Goal: Transaction & Acquisition: Purchase product/service

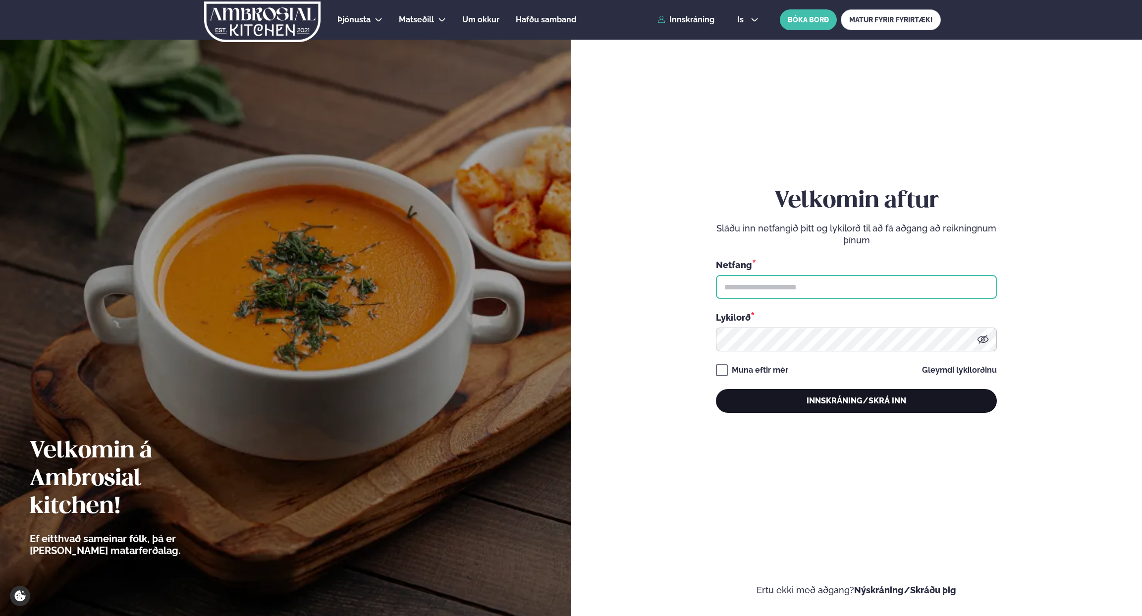
type input "**********"
click at [863, 406] on button "Innskráning/Skrá inn" at bounding box center [856, 401] width 281 height 24
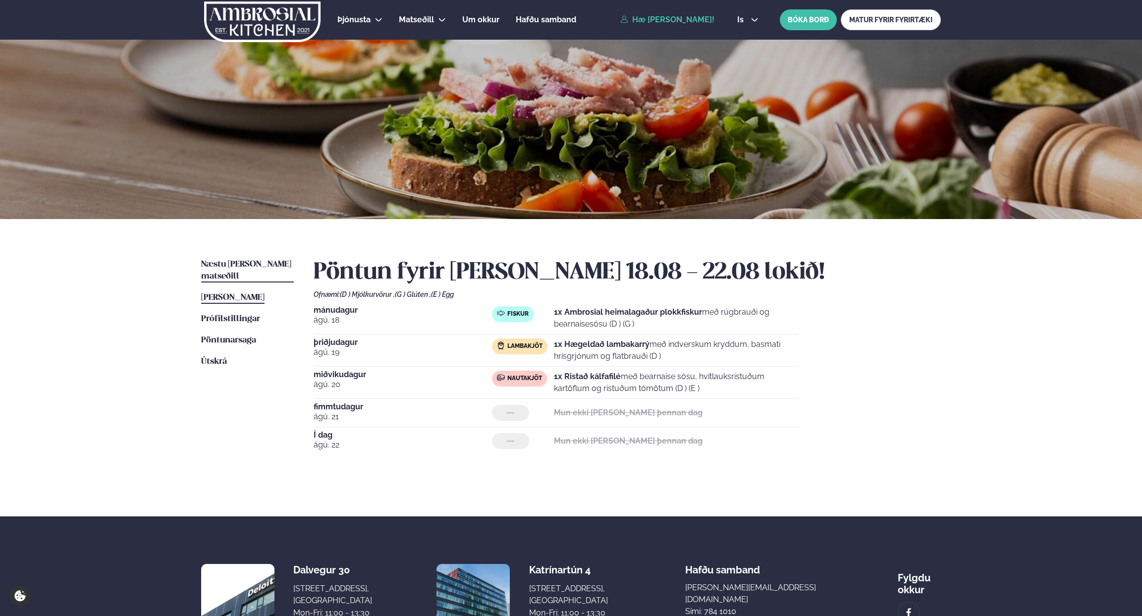
click at [242, 265] on span "Næstu [PERSON_NAME] matseðill" at bounding box center [246, 270] width 90 height 20
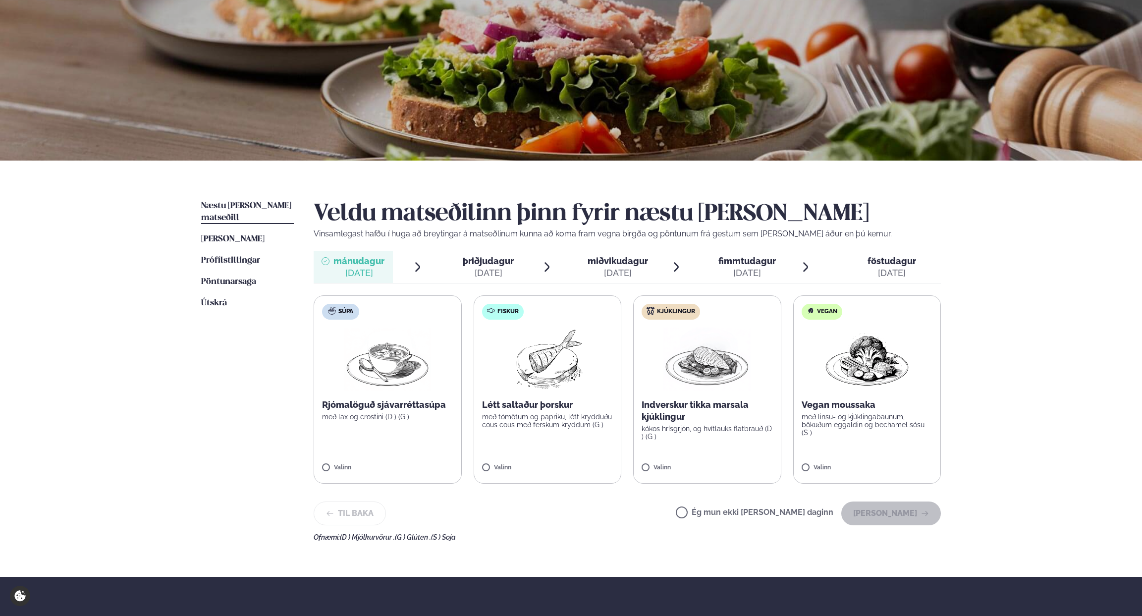
scroll to position [66, 0]
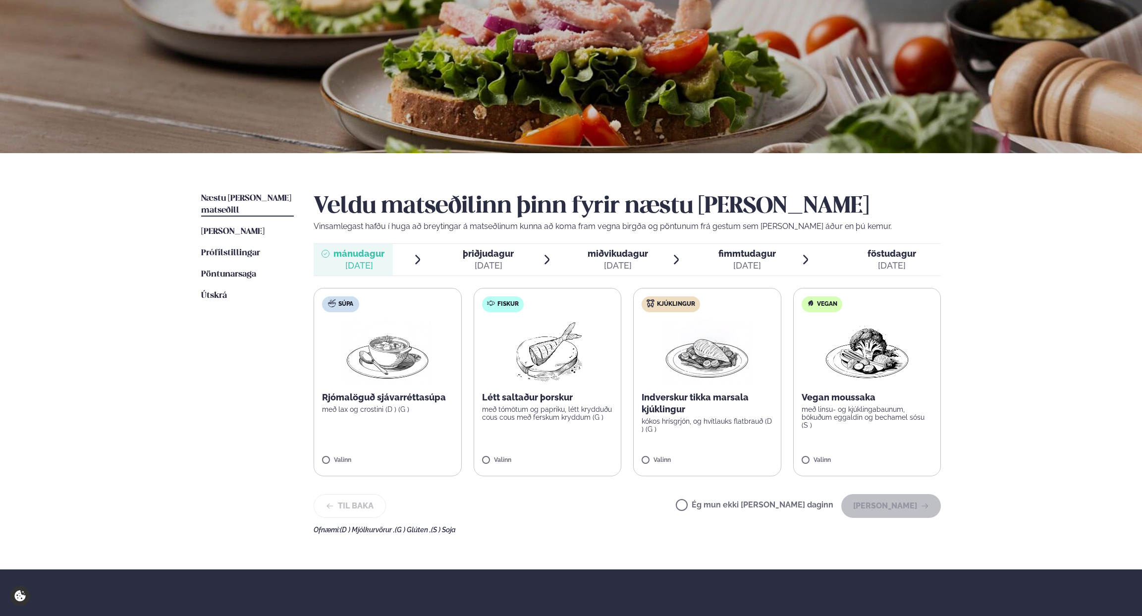
click at [567, 427] on label "Fiskur Létt saltaður þorskur með tómötum og papriku, létt krydduðu cous cous me…" at bounding box center [548, 382] width 148 height 188
click at [886, 505] on button "[PERSON_NAME]" at bounding box center [891, 506] width 100 height 24
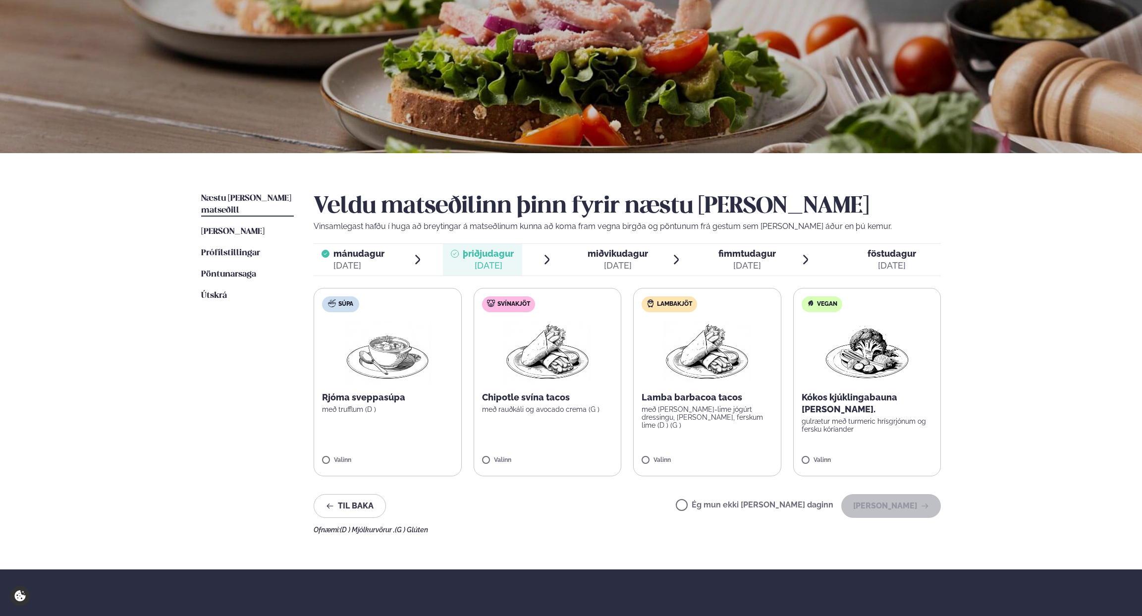
click at [712, 418] on p "með [PERSON_NAME]-lime jógúrt dressingu, [PERSON_NAME], ferskum lime (D ) (G )" at bounding box center [707, 417] width 131 height 24
click at [905, 508] on button "[PERSON_NAME]" at bounding box center [891, 506] width 100 height 24
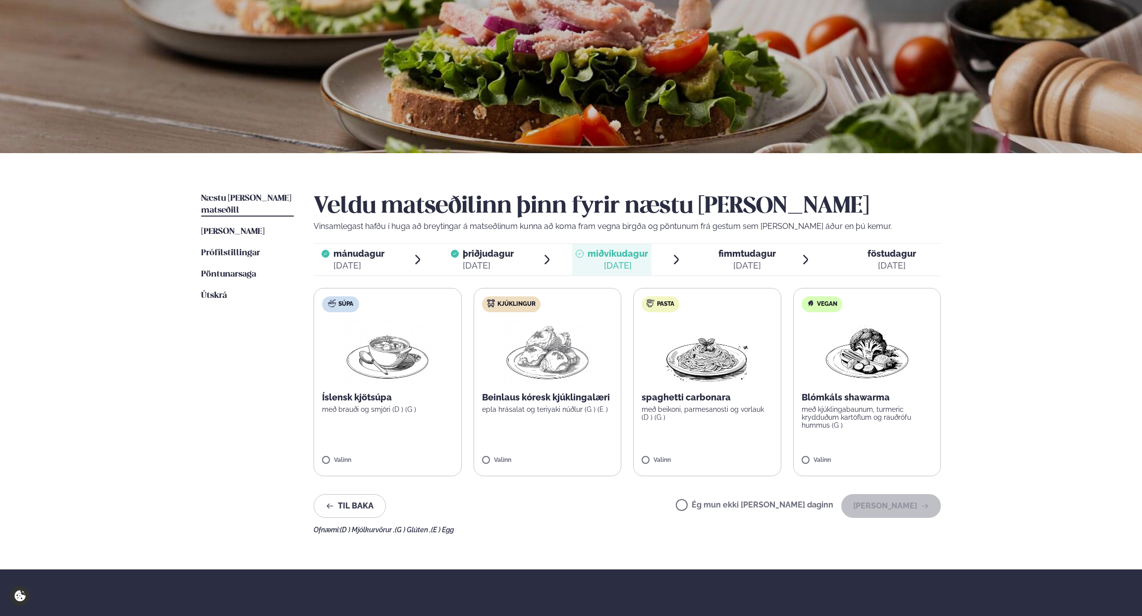
click at [601, 431] on label "Kjúklingur Beinlaus kóresk kjúklingalæri epla hrásalat og teriyaki núðlur (G ) …" at bounding box center [548, 382] width 148 height 188
click at [917, 508] on button "[PERSON_NAME]" at bounding box center [891, 506] width 100 height 24
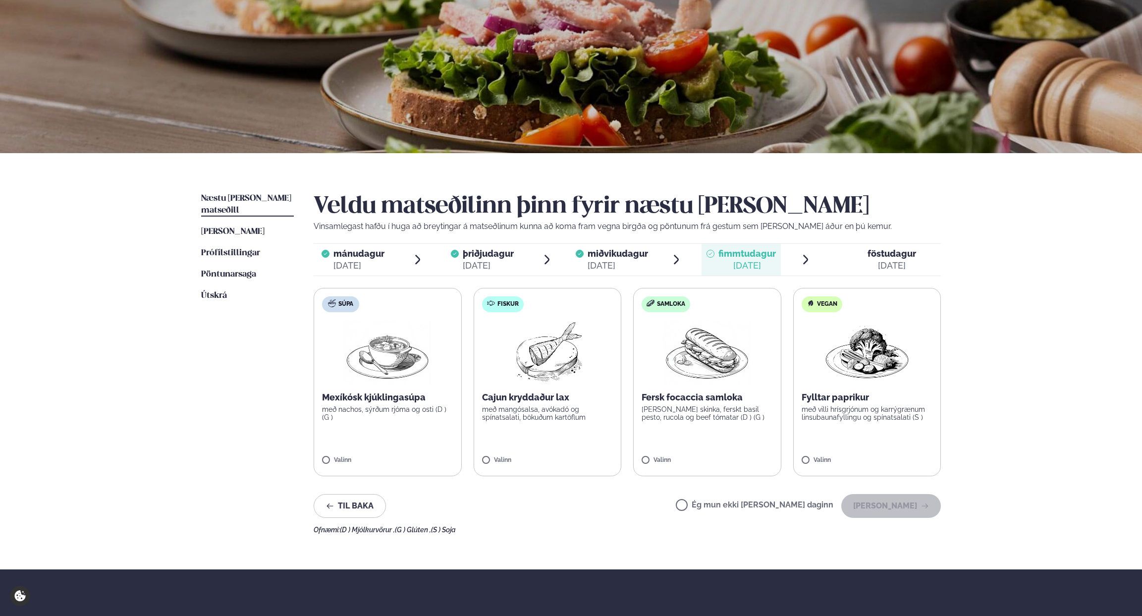
click at [735, 503] on label "Ég mun ekki [PERSON_NAME] daginn" at bounding box center [755, 506] width 158 height 10
click at [896, 505] on button "[PERSON_NAME]" at bounding box center [891, 506] width 100 height 24
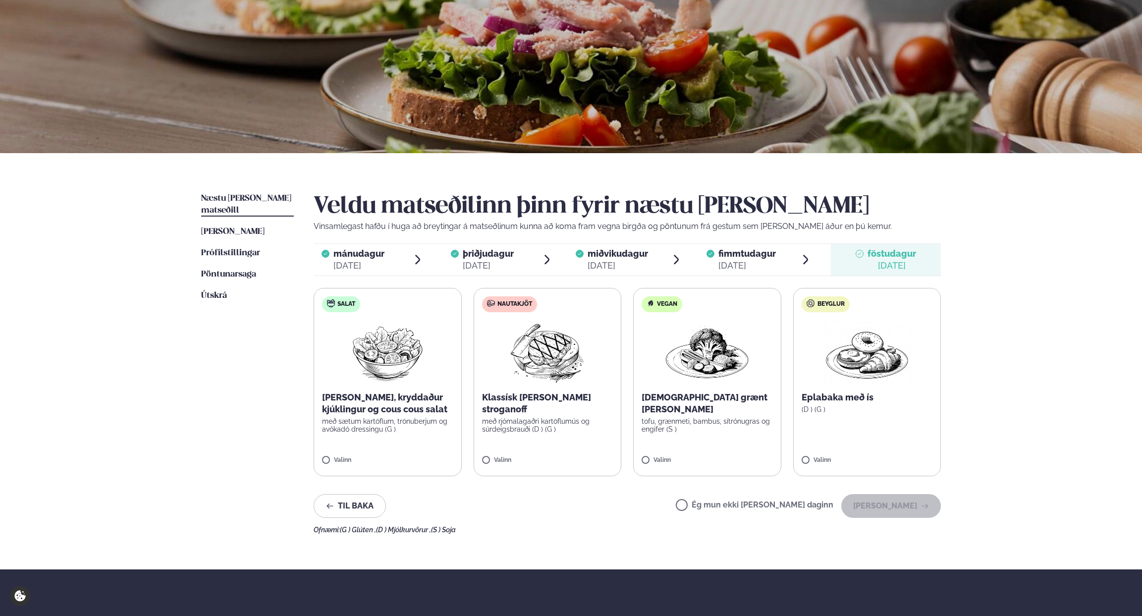
click at [421, 362] on img at bounding box center [388, 351] width 88 height 63
click at [903, 504] on button "[PERSON_NAME]" at bounding box center [891, 506] width 100 height 24
